Goal: Obtain resource: Download file/media

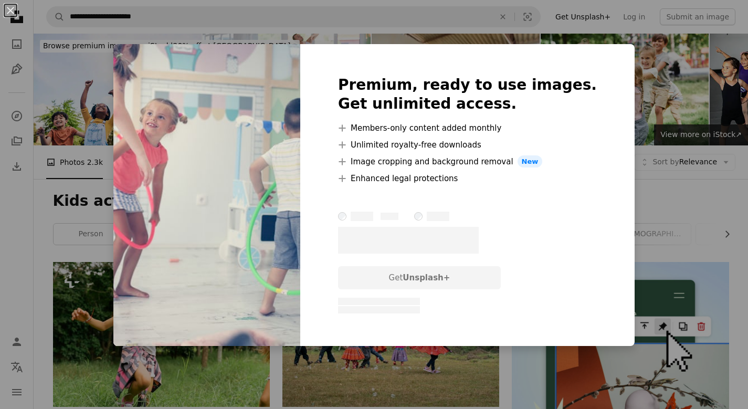
scroll to position [322, 0]
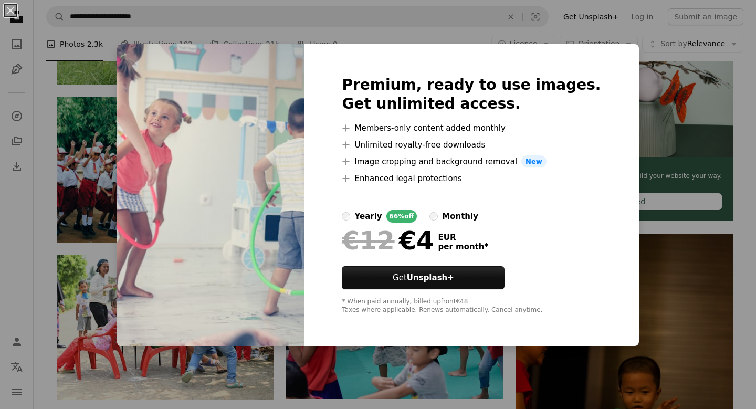
click at [654, 243] on div "An X shape Premium, ready to use images. Get unlimited access. A plus sign Memb…" at bounding box center [378, 204] width 756 height 409
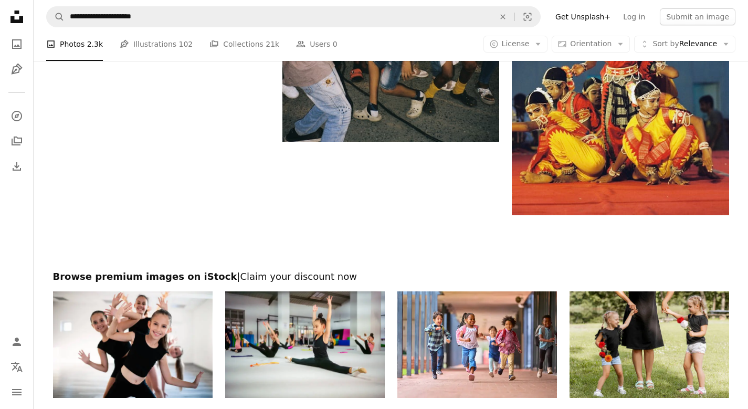
scroll to position [1880, 0]
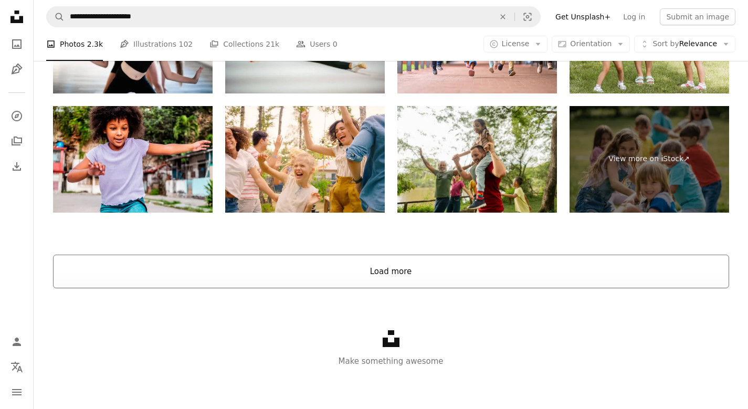
click at [353, 266] on button "Load more" at bounding box center [391, 272] width 676 height 34
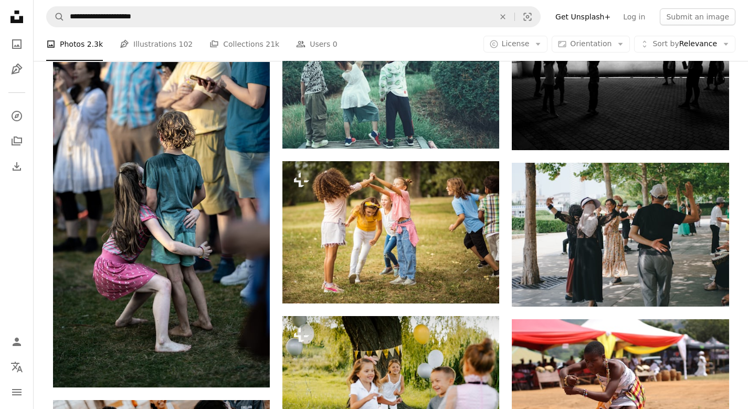
scroll to position [5335, 0]
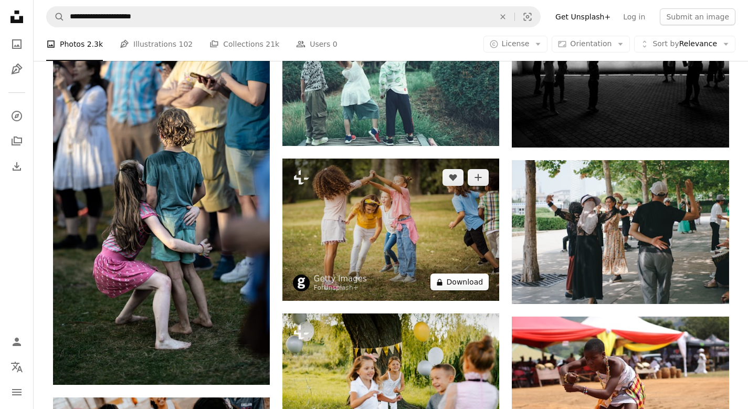
click at [458, 289] on button "A lock Download" at bounding box center [460, 282] width 59 height 17
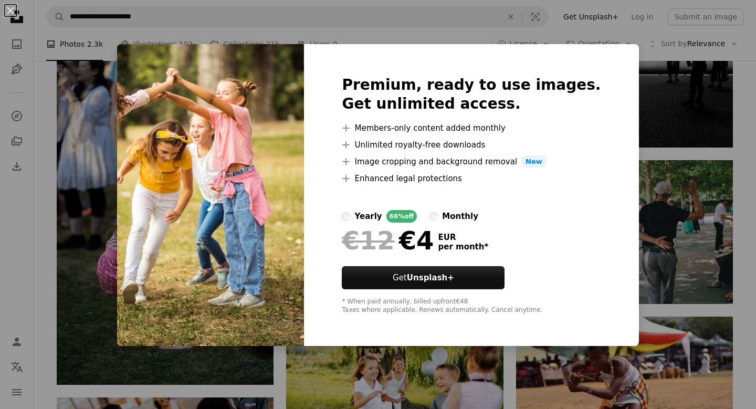
click at [432, 361] on div "An X shape Premium, ready to use images. Get unlimited access. A plus sign Memb…" at bounding box center [378, 204] width 756 height 409
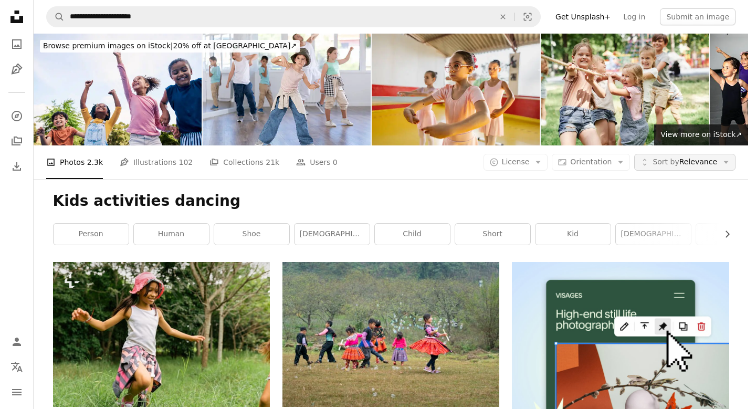
click at [689, 157] on span "Sort by Relevance" at bounding box center [685, 162] width 65 height 11
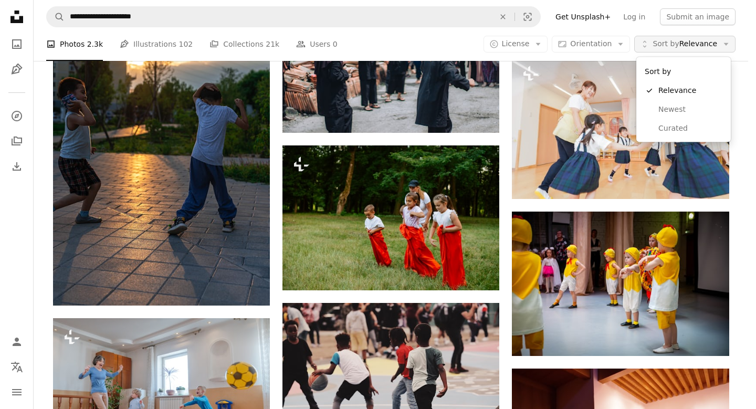
click at [689, 42] on span "Sort by Relevance" at bounding box center [685, 44] width 65 height 11
